Goal: Transaction & Acquisition: Book appointment/travel/reservation

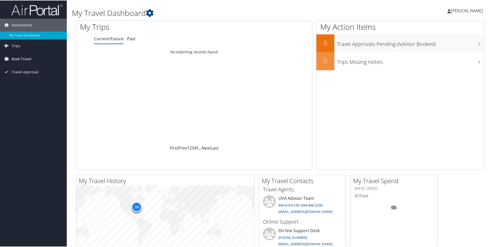
click at [23, 58] on span "Book Travel" at bounding box center [22, 58] width 20 height 13
click at [29, 83] on link "Book/Manage Online Trips" at bounding box center [33, 84] width 67 height 8
